Goal: Transaction & Acquisition: Subscribe to service/newsletter

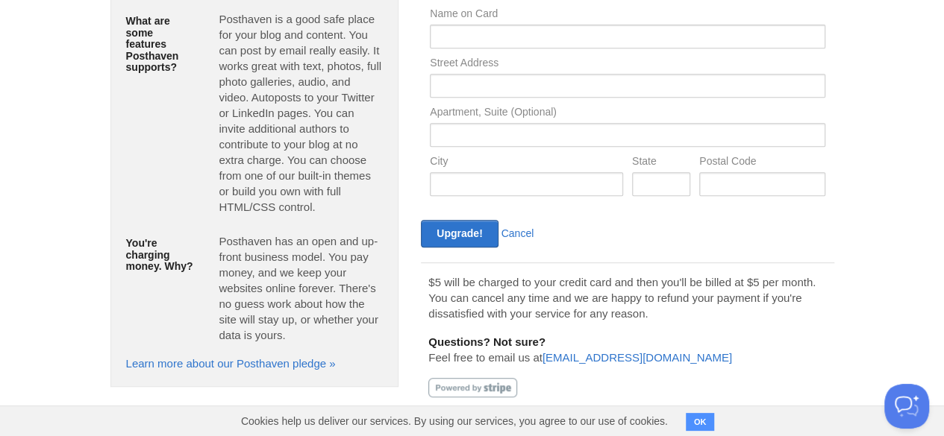
scroll to position [282, 0]
click at [698, 425] on button "OK" at bounding box center [700, 422] width 29 height 18
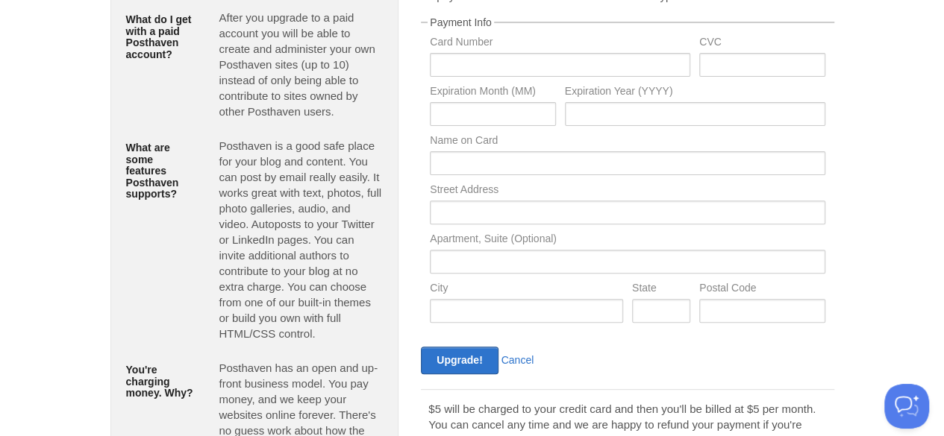
scroll to position [0, 0]
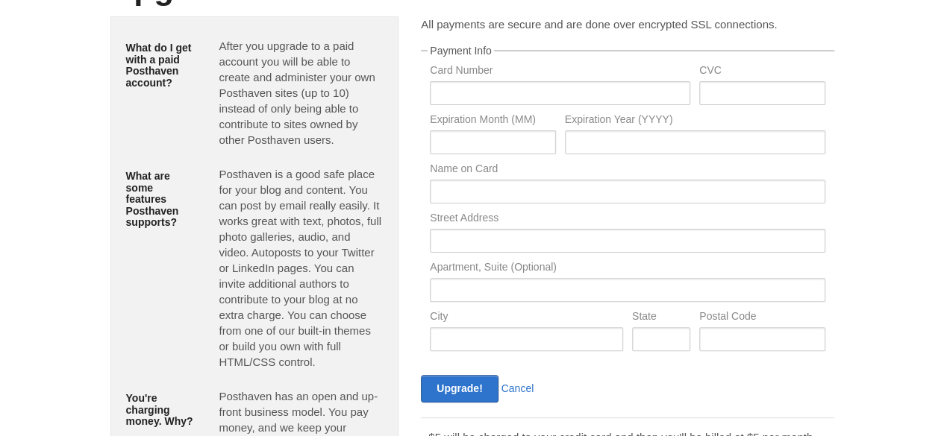
scroll to position [149, 0]
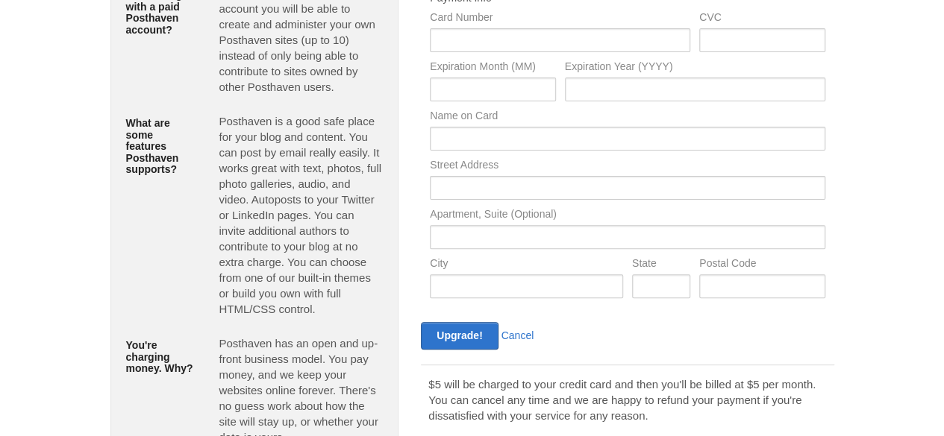
drag, startPoint x: 535, startPoint y: 156, endPoint x: 522, endPoint y: 198, distance: 43.7
click at [535, 156] on div "Name on Card" at bounding box center [627, 134] width 404 height 49
click at [522, 198] on input "text" at bounding box center [627, 188] width 395 height 24
paste input "4th Floor, OAHFEO 401-402, GreenWood Plaza, Sec-45, Gurugram, Haryana - 122002"
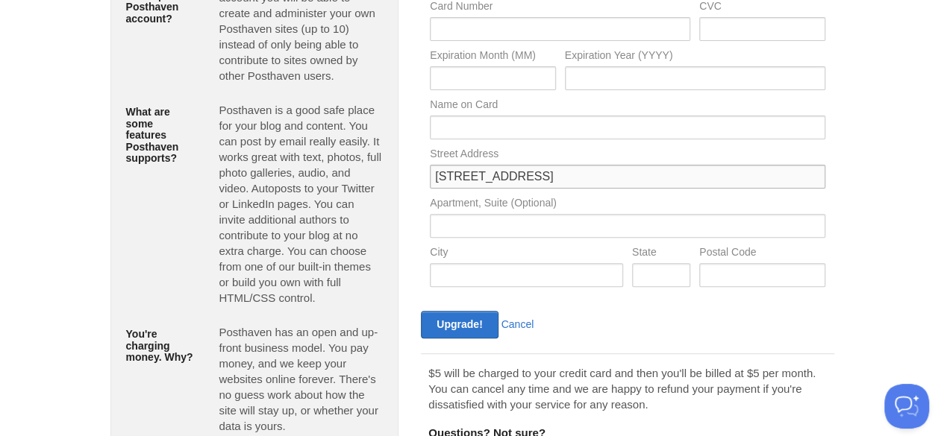
scroll to position [224, 0]
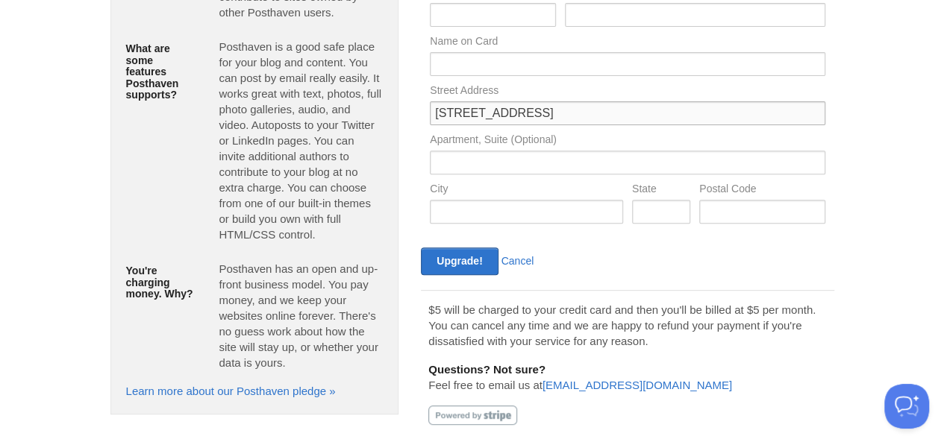
type input "4th Floor, OAHFEO 401-402, GreenWood Plaza, Sec-45, Gurugram, Haryana - 122002"
click at [498, 176] on div "Apartment, Suite (Optional)" at bounding box center [627, 158] width 404 height 49
click at [796, 102] on input "4th Floor, OAHFEO 401-402, GreenWood Plaza, Sec-45, Gurugram, Haryana - 122002" at bounding box center [627, 113] width 395 height 24
click at [795, 116] on input "4th Floor, OAHFEO 401-402, GreenWood Plaza, Sec-45, Gurugram, Haryana - 122002" at bounding box center [627, 113] width 395 height 24
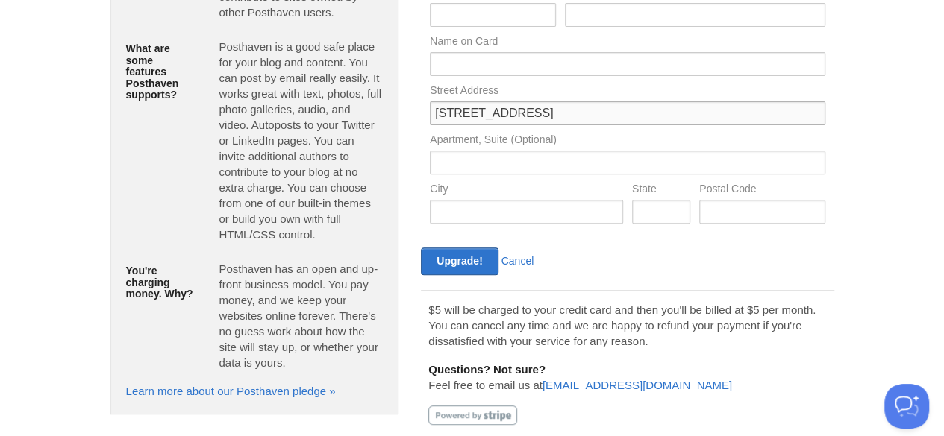
click at [795, 116] on input "4th Floor, OAHFEO 401-402, GreenWood Plaza, Sec-45, Gurugram, Haryana - 122002" at bounding box center [627, 113] width 395 height 24
click at [788, 109] on input "4th Floor, OAHFEO 401-402, GreenWood Plaza, Sec-45, Gurugram, Haryana - 122002" at bounding box center [627, 113] width 395 height 24
click at [537, 228] on div "City" at bounding box center [526, 208] width 202 height 49
click at [537, 219] on input "text" at bounding box center [526, 212] width 193 height 24
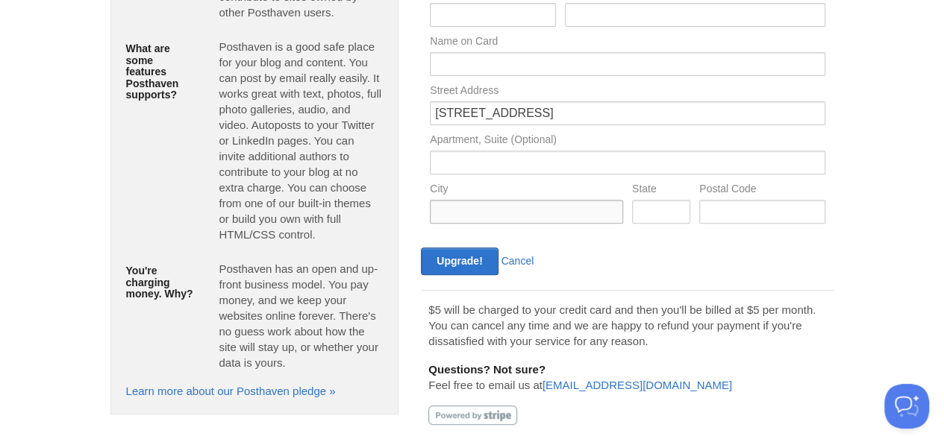
paste input "Gurugram"
type input "Gurugram"
click at [813, 111] on input "4th Floor, OAHFEO 401-402, GreenWood Plaza, Sec-45, Gurugram, Haryana - 122002" at bounding box center [627, 113] width 395 height 24
click at [685, 210] on input "text" at bounding box center [661, 212] width 58 height 24
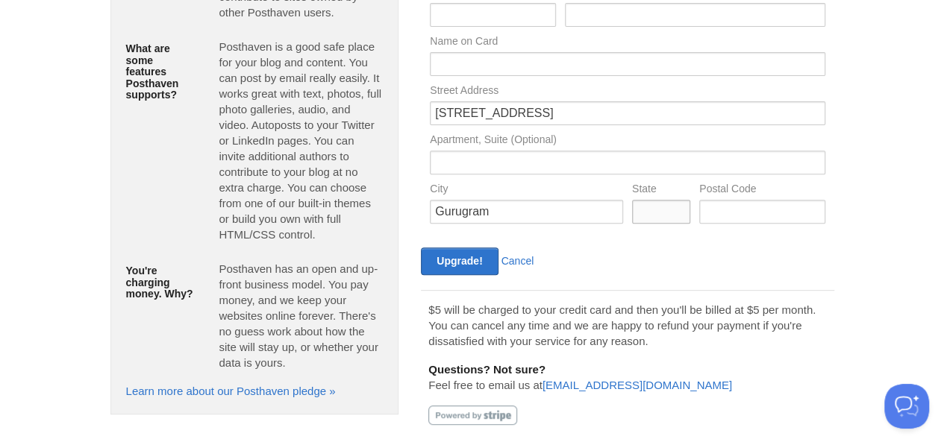
paste input "Haryana"
type input "Haryana"
drag, startPoint x: 751, startPoint y: 115, endPoint x: 910, endPoint y: 132, distance: 159.8
click at [910, 132] on body "Logout Create a new site Edit your user profile Edit your account Upgrade your …" at bounding box center [472, 121] width 944 height 690
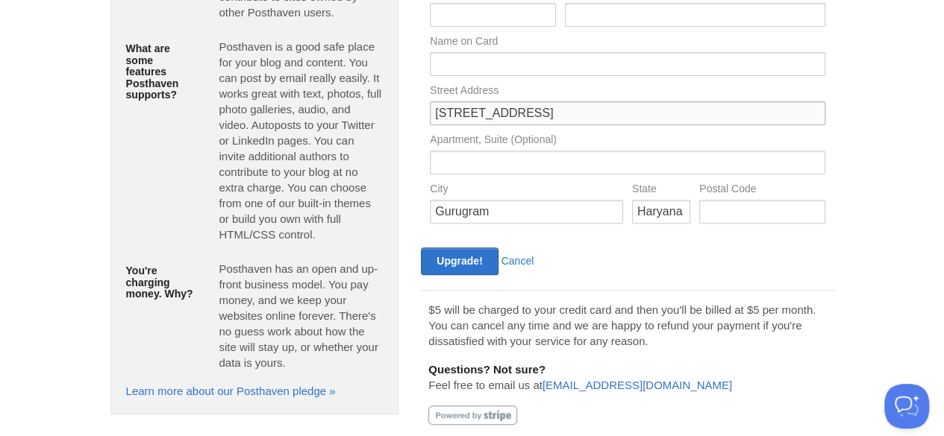
click at [812, 111] on input "4th Floor, OAHFEO 401-402, GreenWood Plaza, Sec-45, Gurugram, Haryana - 122002" at bounding box center [627, 113] width 395 height 24
click at [773, 220] on input "text" at bounding box center [761, 212] width 125 height 24
paste input "122002"
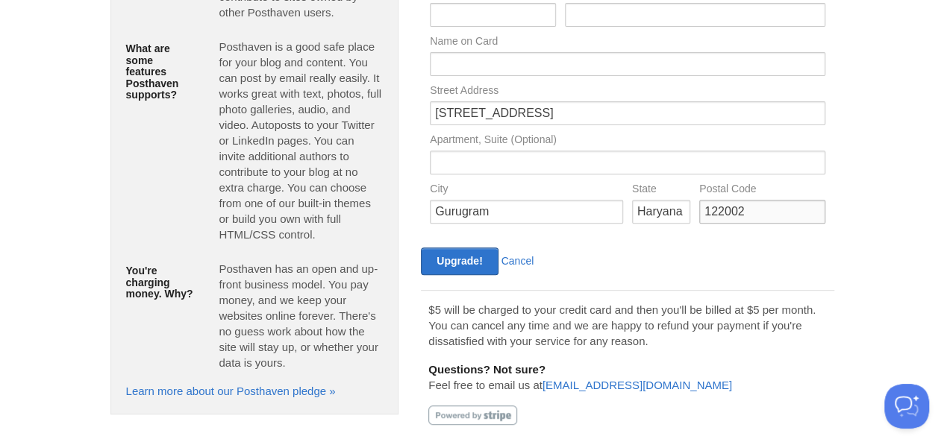
type input "122002"
drag, startPoint x: 642, startPoint y: 159, endPoint x: 526, endPoint y: 266, distance: 157.8
click at [642, 159] on input "text" at bounding box center [627, 163] width 395 height 24
click at [464, 253] on input "Upgrade!" at bounding box center [459, 262] width 77 height 28
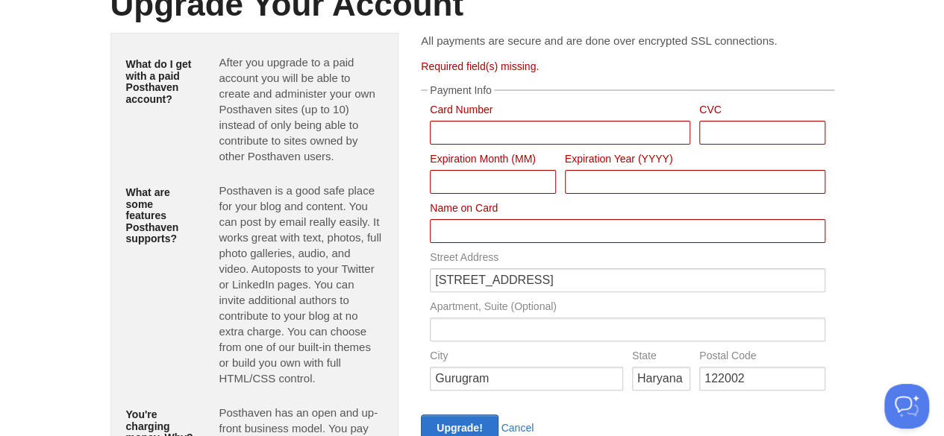
scroll to position [149, 0]
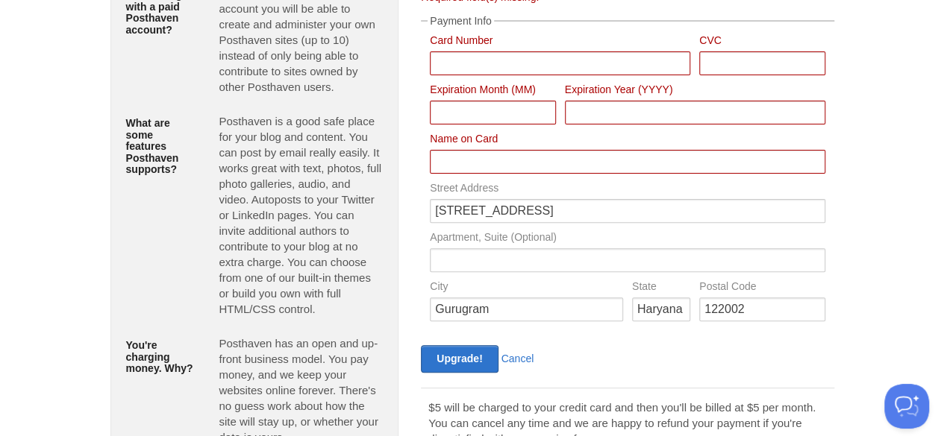
click at [474, 41] on label "Card Number" at bounding box center [560, 42] width 260 height 14
click at [481, 77] on div "Card Number" at bounding box center [559, 59] width 269 height 49
click at [485, 69] on input "Card Number" at bounding box center [560, 63] width 260 height 24
type input "000000000000"
click at [739, 60] on input "Card Number" at bounding box center [761, 63] width 125 height 24
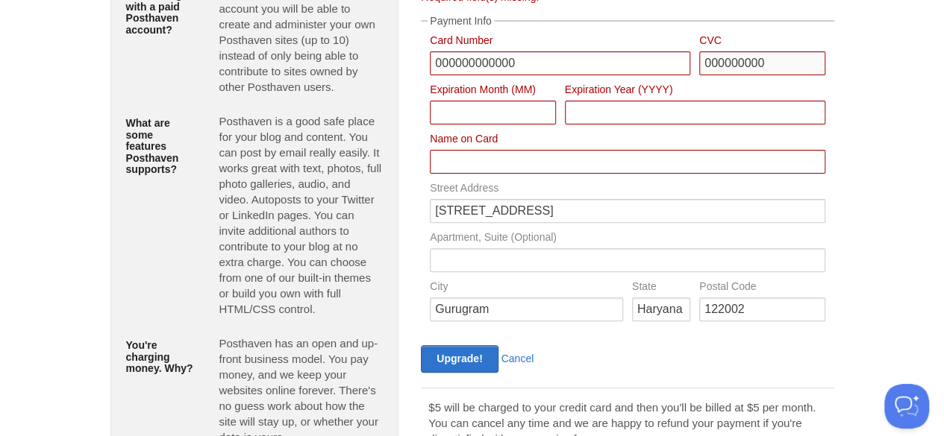
type input "000000000"
click at [508, 115] on input "00" at bounding box center [492, 113] width 125 height 24
type input "00000000000"
click at [634, 112] on input "Card Number" at bounding box center [695, 113] width 260 height 24
type input "000000000"
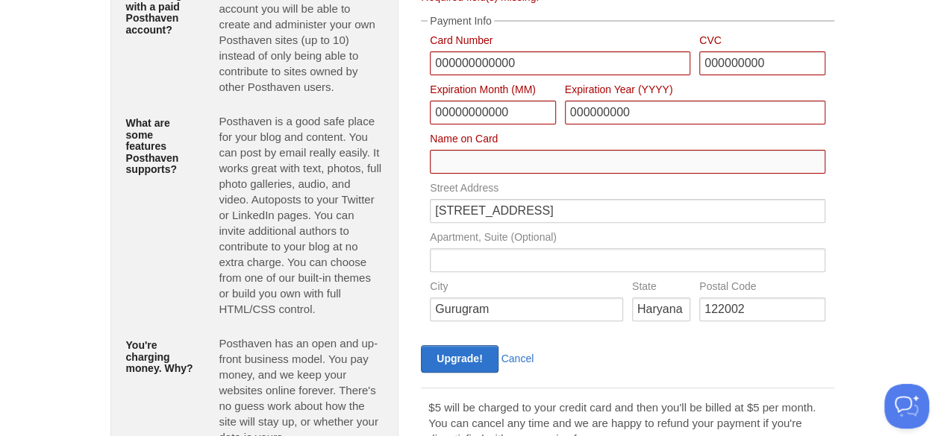
click at [557, 165] on input "Card Number" at bounding box center [627, 162] width 395 height 24
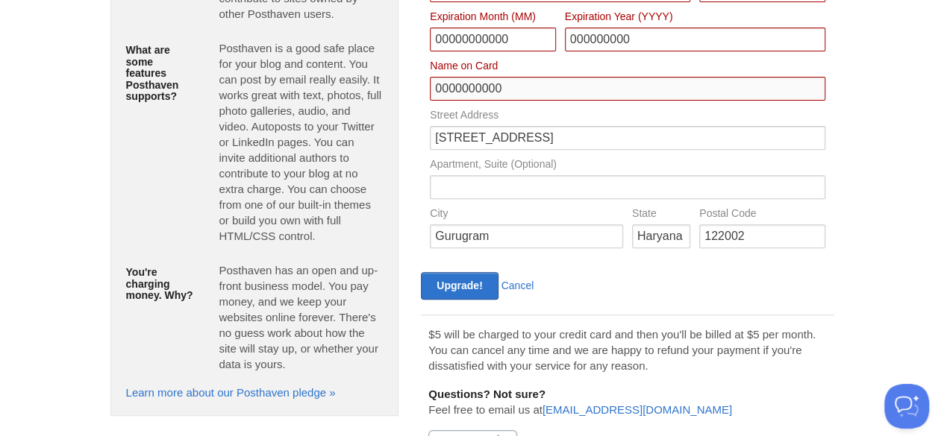
scroll to position [275, 0]
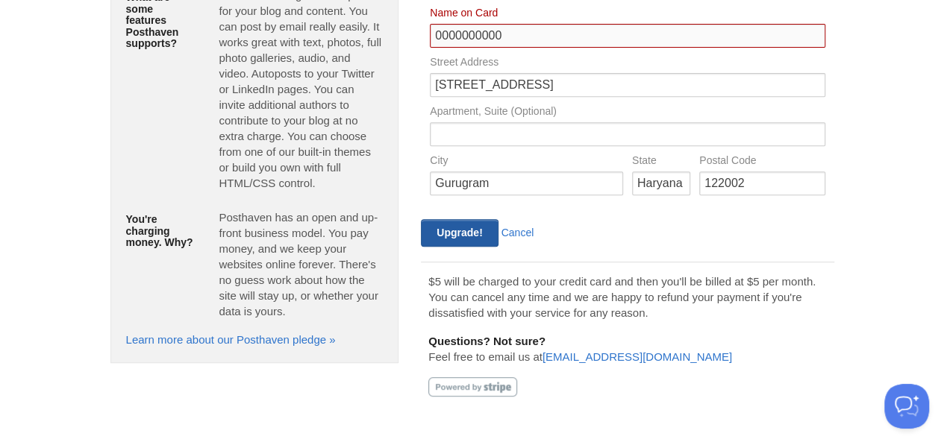
type input "0000000000"
click at [446, 228] on input "Upgrade!" at bounding box center [459, 233] width 77 height 28
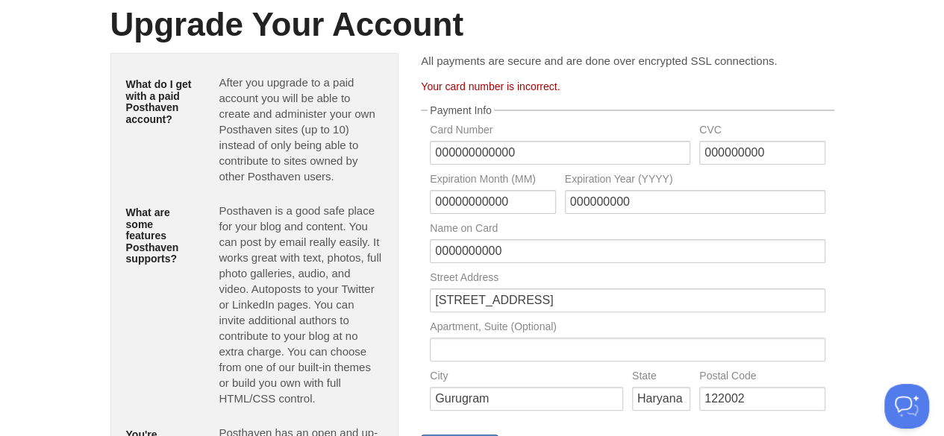
scroll to position [28, 0]
